Goal: Task Accomplishment & Management: Use online tool/utility

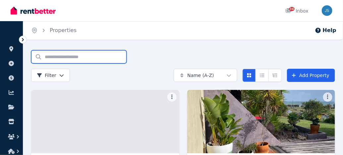
click at [85, 57] on input "Search properties" at bounding box center [78, 56] width 95 height 13
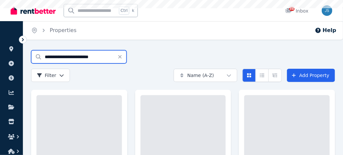
type input "**********"
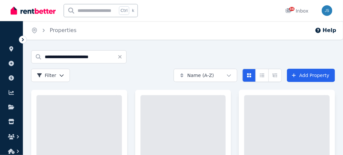
click at [241, 129] on div at bounding box center [287, 158] width 96 height 136
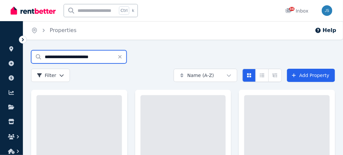
click at [40, 61] on input "**********" at bounding box center [78, 56] width 95 height 13
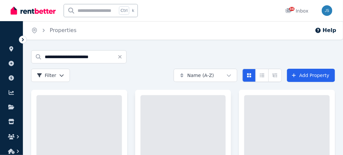
click at [189, 141] on div at bounding box center [182, 157] width 85 height 125
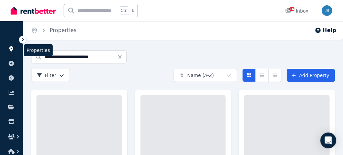
click at [12, 52] on link at bounding box center [11, 49] width 12 height 11
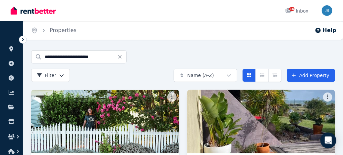
click at [319, 104] on img at bounding box center [260, 121] width 155 height 67
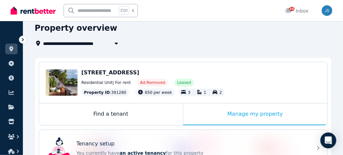
scroll to position [20, 0]
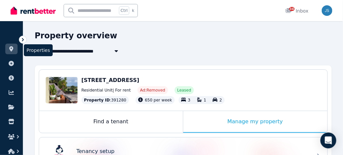
click at [14, 51] on icon at bounding box center [11, 48] width 7 height 5
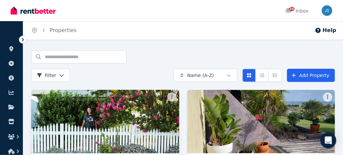
click at [111, 116] on img at bounding box center [104, 121] width 155 height 67
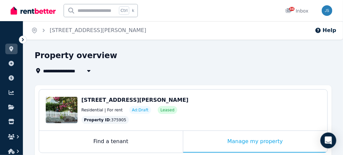
click at [289, 103] on div "[STREET_ADDRESS][PERSON_NAME]" at bounding box center [200, 100] width 239 height 8
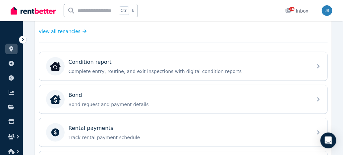
scroll to position [191, 0]
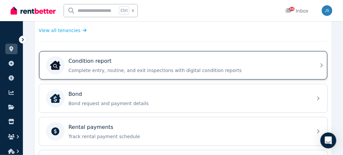
click at [222, 70] on p "Complete entry, routine, and exit inspections with digital condition reports" at bounding box center [189, 70] width 240 height 7
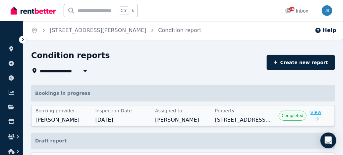
click at [315, 120] on icon "button" at bounding box center [316, 118] width 4 height 3
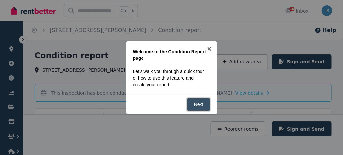
click at [203, 103] on link "Next" at bounding box center [199, 104] width 24 height 13
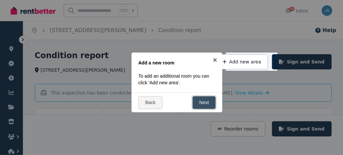
click at [203, 104] on link "Next" at bounding box center [204, 102] width 24 height 13
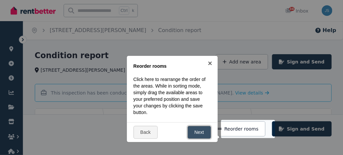
scroll to position [62, 0]
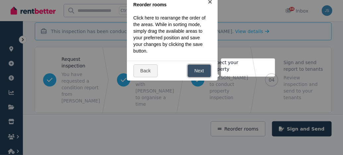
click at [202, 68] on link "Next" at bounding box center [199, 71] width 24 height 13
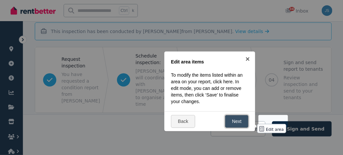
click at [238, 124] on link "Next" at bounding box center [237, 121] width 24 height 13
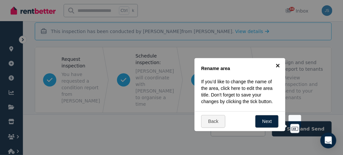
click at [279, 68] on link "×" at bounding box center [277, 65] width 15 height 15
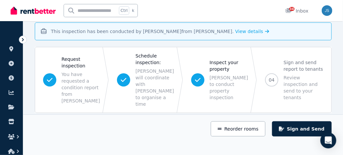
click at [324, 104] on span "04 Sign and send report to tenants Review inspection and send to your tenants" at bounding box center [294, 80] width 74 height 66
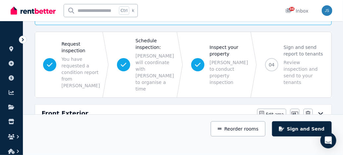
scroll to position [70, 0]
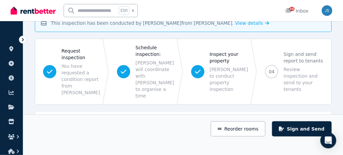
click at [327, 112] on div "Front Exterior Edit area Edit area Edit name Delete" at bounding box center [183, 120] width 296 height 17
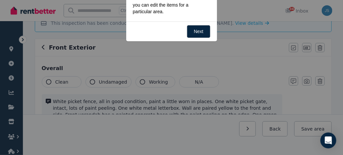
click at [327, 112] on div at bounding box center [171, 77] width 343 height 155
click at [200, 32] on link "Next" at bounding box center [199, 31] width 24 height 13
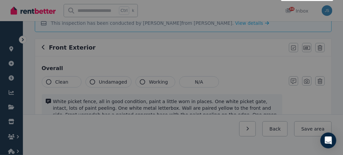
scroll to position [0, 0]
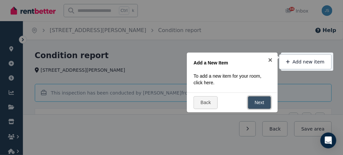
click at [260, 102] on link "Next" at bounding box center [260, 102] width 24 height 13
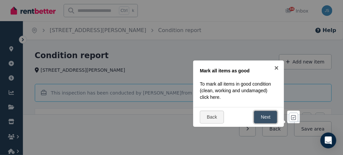
click at [267, 119] on link "Next" at bounding box center [266, 117] width 24 height 13
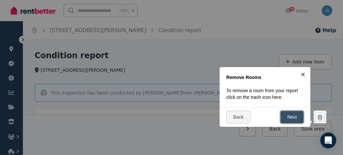
click at [295, 117] on link "Next" at bounding box center [292, 117] width 24 height 13
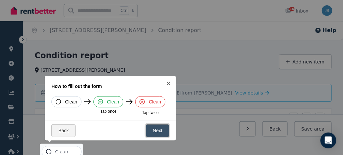
scroll to position [83, 0]
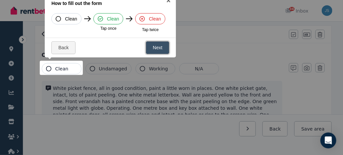
click at [159, 47] on link "Next" at bounding box center [158, 47] width 24 height 13
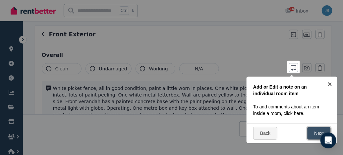
click at [316, 133] on link "Next" at bounding box center [319, 133] width 24 height 13
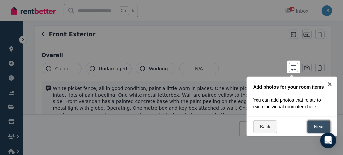
click at [317, 129] on link "Next" at bounding box center [319, 126] width 24 height 13
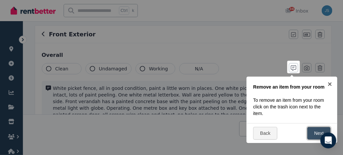
click at [318, 135] on link "Next" at bounding box center [319, 133] width 24 height 13
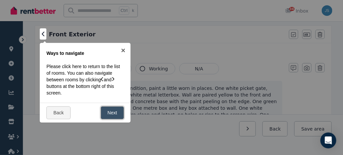
click at [109, 112] on link "Next" at bounding box center [113, 113] width 24 height 13
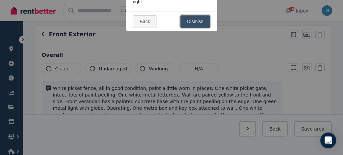
scroll to position [0, 0]
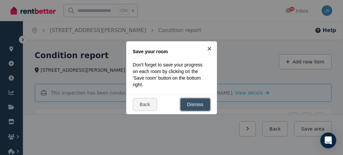
click at [198, 107] on link "Dismiss" at bounding box center [195, 104] width 30 height 13
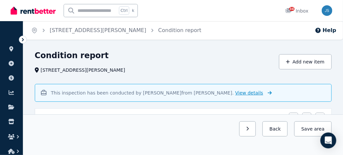
click at [235, 95] on span "View details" at bounding box center [249, 92] width 28 height 5
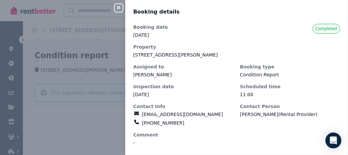
click at [302, 99] on dl "Booking date 12 Dec 2024 Property 5 Ednie St, Bunbury WA 6230 Assigned to Carol…" at bounding box center [236, 85] width 207 height 122
click at [118, 6] on icon "button" at bounding box center [119, 7] width 8 height 5
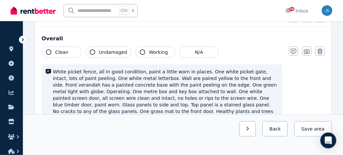
scroll to position [101, 0]
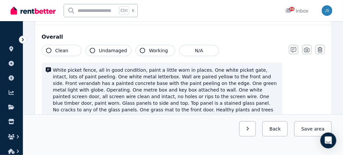
click at [318, 103] on div "Clean Undamaged Working N/A White picket fence, all in good condition, paint a …" at bounding box center [183, 122] width 283 height 154
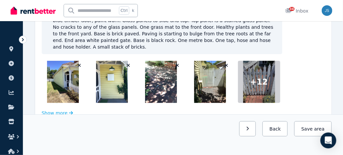
scroll to position [184, 0]
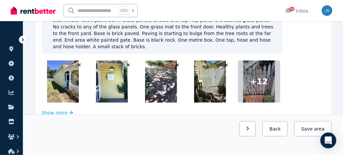
click at [54, 110] on button "Show more" at bounding box center [57, 113] width 31 height 7
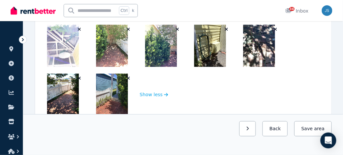
click at [256, 131] on button "button" at bounding box center [247, 128] width 17 height 15
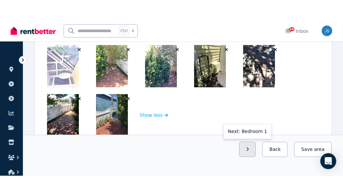
scroll to position [1025, 0]
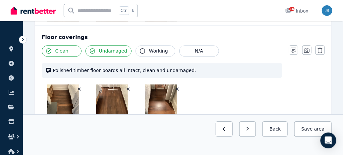
click at [319, 91] on div "Clean Undamaged Working N/A Polished timber floor boards all intact, clean and …" at bounding box center [183, 85] width 283 height 81
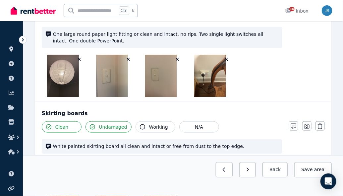
scroll to position [842, 0]
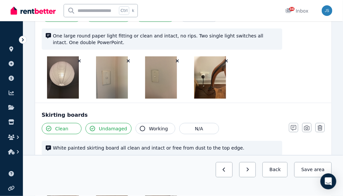
click at [253, 111] on div "Skirting boards" at bounding box center [183, 115] width 283 height 8
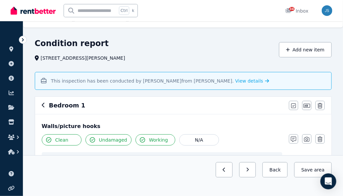
scroll to position [0, 0]
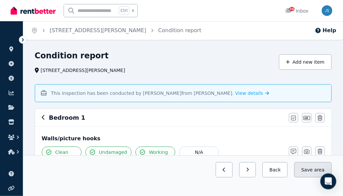
click at [310, 155] on button "Save area" at bounding box center [312, 169] width 37 height 15
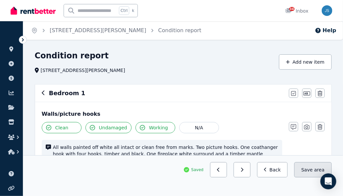
click at [316, 155] on button "Save area" at bounding box center [312, 169] width 37 height 15
click at [314, 155] on button "Save area" at bounding box center [312, 169] width 37 height 15
